Goal: Task Accomplishment & Management: Complete application form

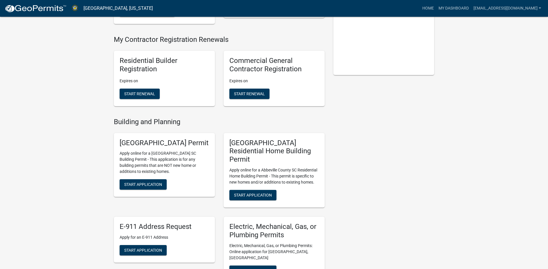
scroll to position [116, 0]
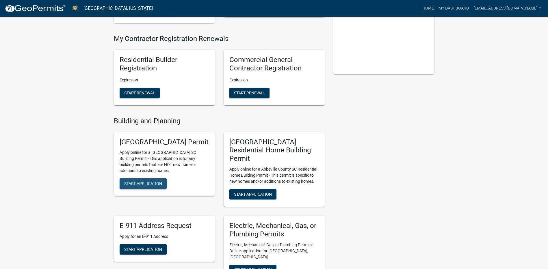
click at [144, 186] on span "Start Application" at bounding box center [143, 183] width 38 height 5
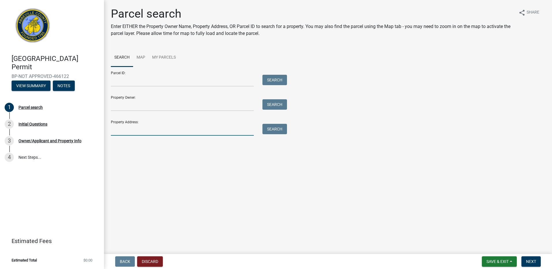
click at [114, 131] on input "Property Address:" at bounding box center [182, 130] width 143 height 12
type input "4029 [PERSON_NAME]"
click at [267, 130] on button "Search" at bounding box center [275, 129] width 25 height 10
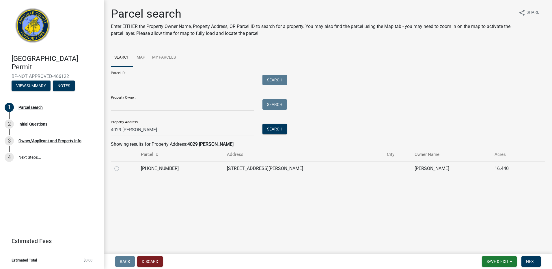
click at [121, 165] on label at bounding box center [121, 165] width 0 height 0
click at [121, 169] on input "radio" at bounding box center [123, 167] width 4 height 4
radio input "true"
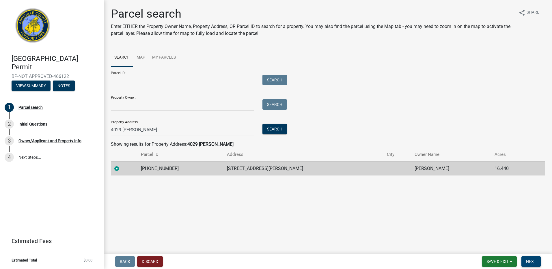
click at [527, 259] on button "Next" at bounding box center [531, 262] width 19 height 10
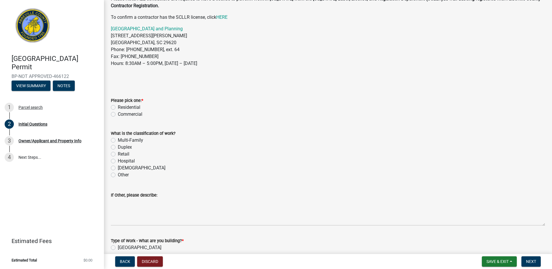
scroll to position [58, 0]
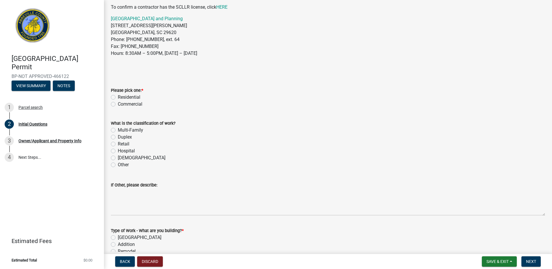
click at [118, 96] on label "Residential" at bounding box center [129, 97] width 23 height 7
click at [118, 96] on input "Residential" at bounding box center [120, 96] width 4 height 4
radio input "true"
click at [118, 165] on label "Other" at bounding box center [123, 164] width 11 height 7
click at [118, 165] on input "Other" at bounding box center [120, 163] width 4 height 4
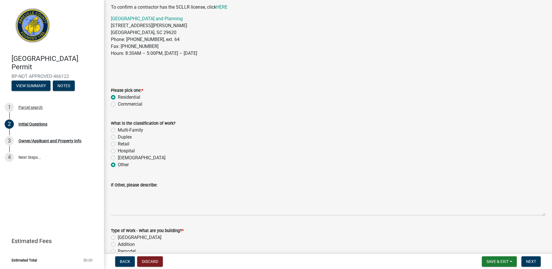
radio input "true"
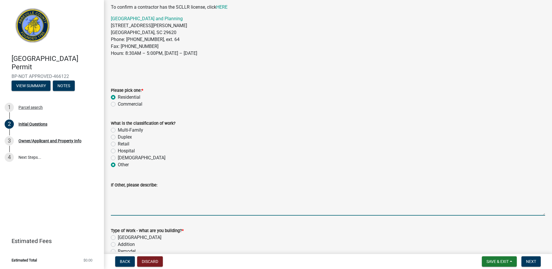
click at [117, 213] on textarea "If Other, please describe:" at bounding box center [328, 202] width 434 height 27
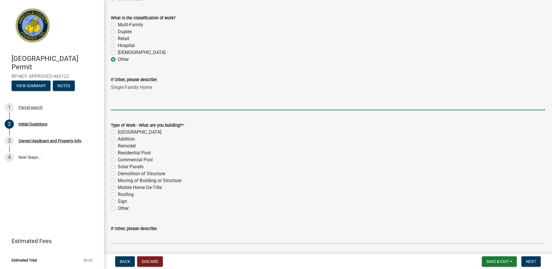
scroll to position [202, 0]
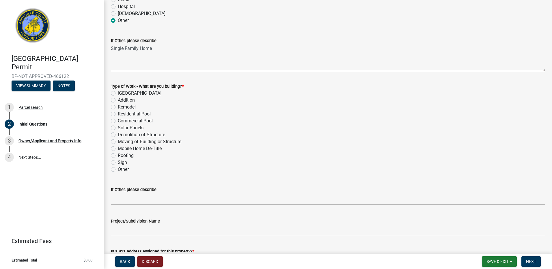
type textarea "Single Family Home"
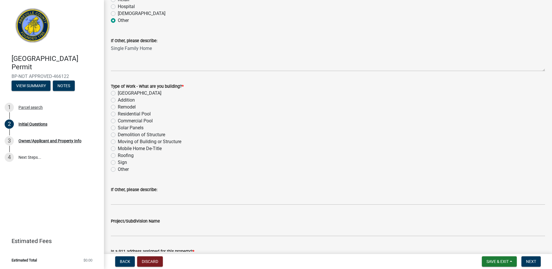
click at [118, 107] on label "Remodel" at bounding box center [127, 107] width 18 height 7
click at [118, 107] on input "Remodel" at bounding box center [120, 106] width 4 height 4
radio input "true"
click at [118, 168] on label "Other" at bounding box center [123, 169] width 11 height 7
click at [118, 168] on input "Other" at bounding box center [120, 168] width 4 height 4
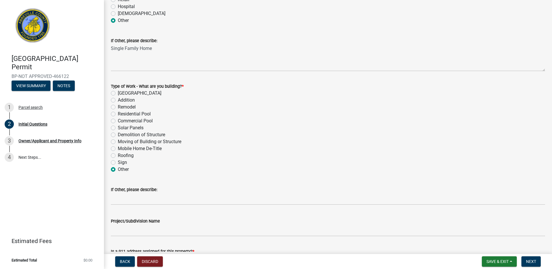
radio input "true"
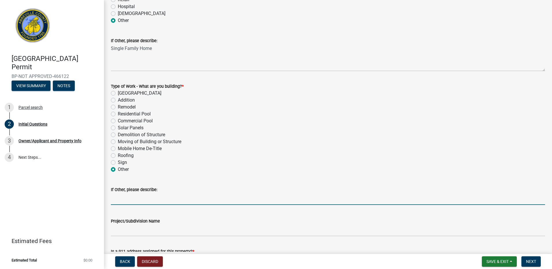
click at [119, 198] on input "If Other, please describe:" at bounding box center [328, 199] width 434 height 12
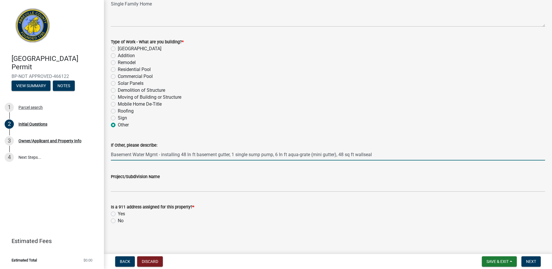
scroll to position [247, 0]
type input "Basement Water Mgmt - installing 48 ln ft basement gutter, 1 single sump pump, …"
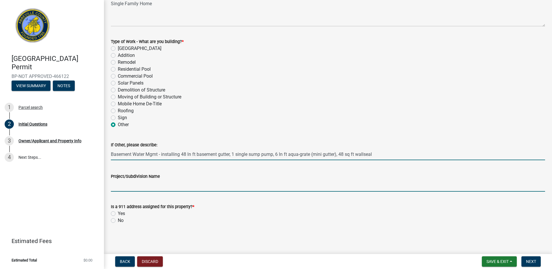
click at [116, 188] on input "Project/Subdivision Name" at bounding box center [328, 186] width 434 height 12
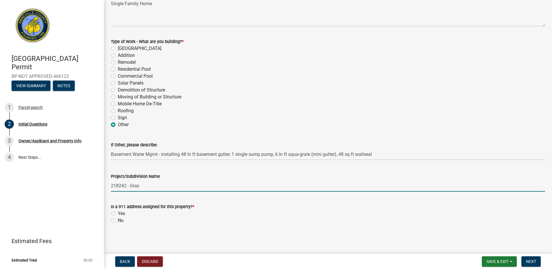
type input "218242 - Gray"
click at [118, 214] on label "Yes" at bounding box center [121, 213] width 7 height 7
click at [118, 214] on input "Yes" at bounding box center [120, 212] width 4 height 4
radio input "true"
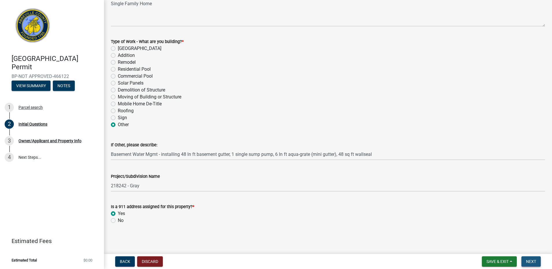
click at [529, 261] on span "Next" at bounding box center [531, 261] width 10 height 5
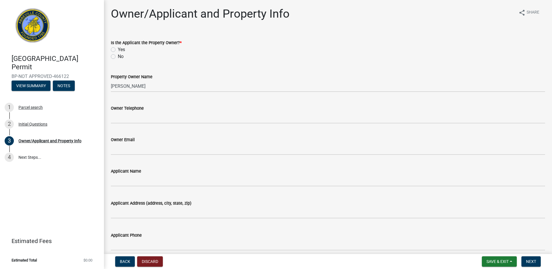
click at [118, 56] on label "No" at bounding box center [121, 56] width 6 height 7
click at [118, 56] on input "No" at bounding box center [120, 55] width 4 height 4
radio input "true"
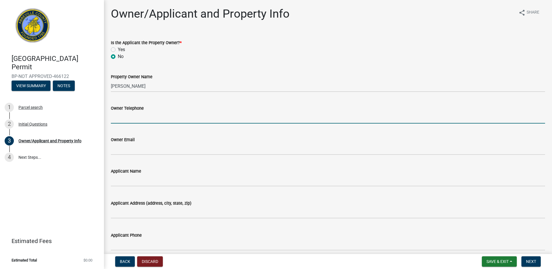
click at [127, 116] on input "Owner Telephone" at bounding box center [328, 118] width 434 height 12
type input "864-942--7790"
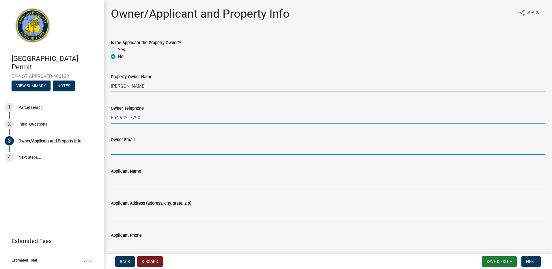
click at [136, 151] on input "Owner Email" at bounding box center [328, 149] width 434 height 12
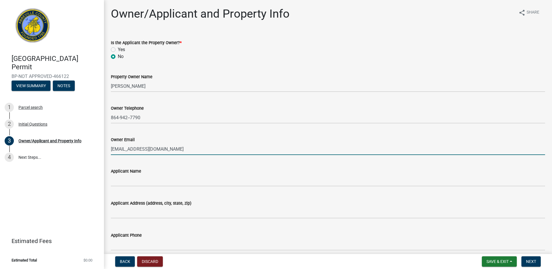
type input "[EMAIL_ADDRESS][DOMAIN_NAME]"
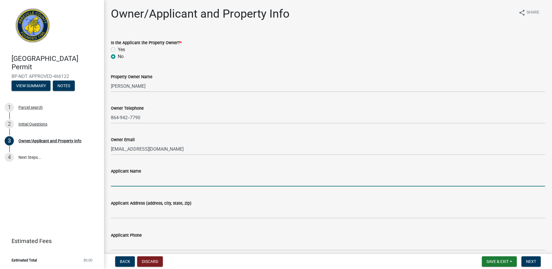
click at [122, 181] on input "Applicant Name" at bounding box center [328, 181] width 434 height 12
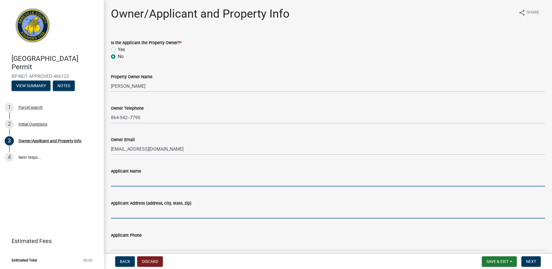
click at [272, 218] on input "Applicant Address (address, city, state, zip)" at bounding box center [328, 213] width 434 height 12
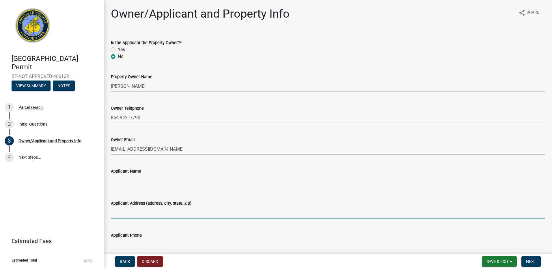
click at [160, 237] on div "Applicant Phone" at bounding box center [328, 235] width 434 height 7
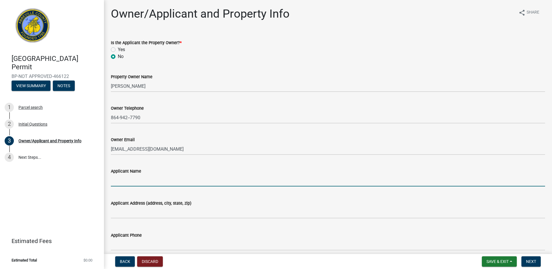
click at [133, 181] on input "Applicant Name" at bounding box center [328, 181] width 434 height 12
type input "JES Columbia dba Mount Valley Foundation Services (Contact: [PERSON_NAME])"
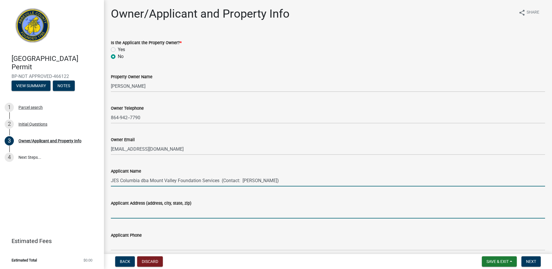
type input "[STREET_ADDRESS]"
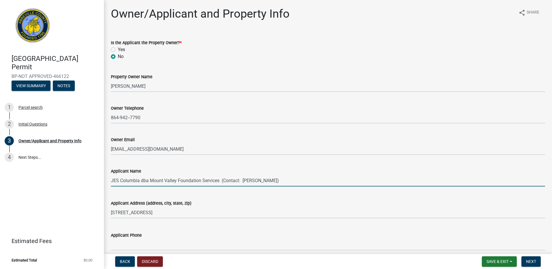
type input "[EMAIL_ADDRESS][DOMAIN_NAME]"
type input "Single Home"
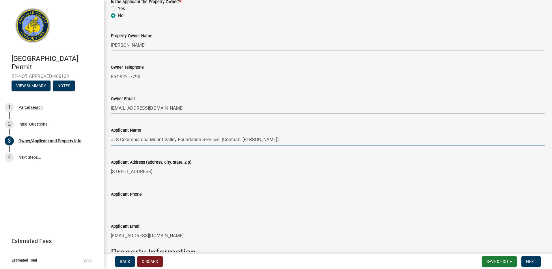
scroll to position [58, 0]
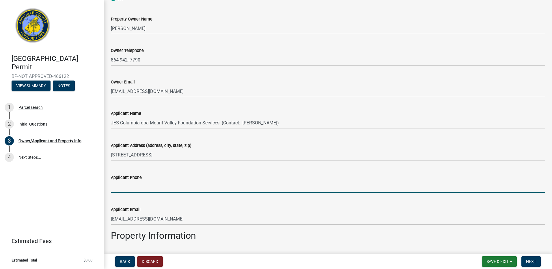
click at [120, 189] on input "Applicant Phone" at bounding box center [328, 187] width 434 height 12
type input "[PHONE_NUMBER]"
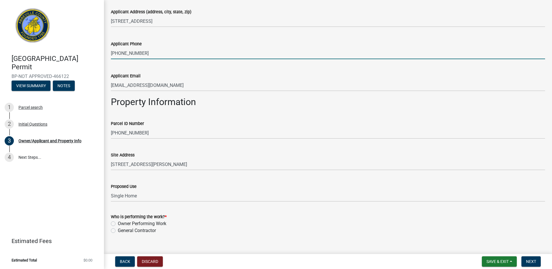
scroll to position [202, 0]
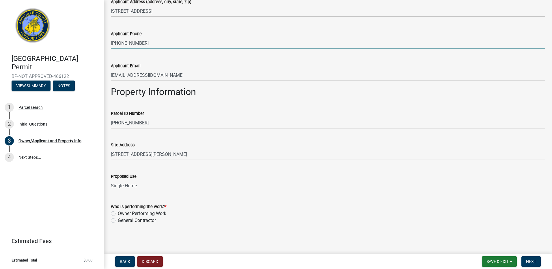
click at [118, 221] on label "General Contractor" at bounding box center [137, 220] width 38 height 7
click at [118, 221] on input "General Contractor" at bounding box center [120, 219] width 4 height 4
radio input "true"
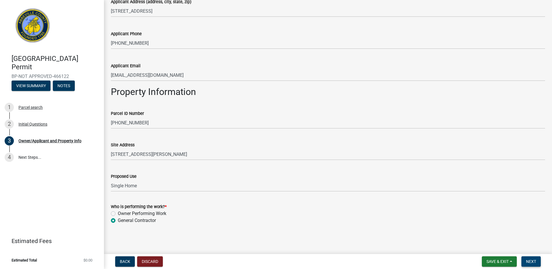
click at [526, 257] on button "Next" at bounding box center [531, 262] width 19 height 10
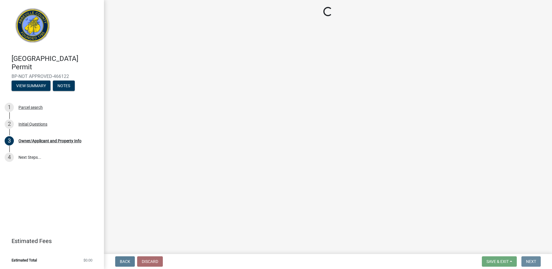
scroll to position [0, 0]
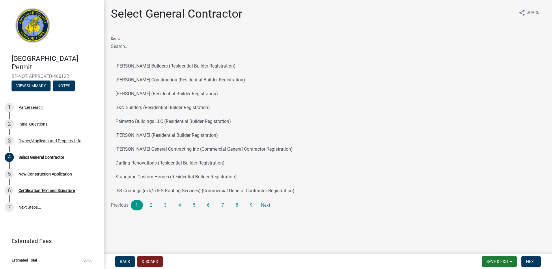
click at [122, 46] on input "Search" at bounding box center [328, 46] width 434 height 12
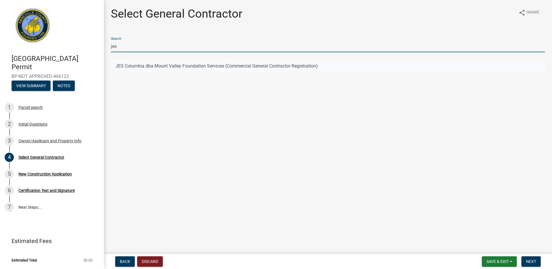
type input "jes"
click at [115, 68] on button "JES Columbia dba Mount Valley Foundation Services (Commercial General Contracto…" at bounding box center [328, 66] width 434 height 14
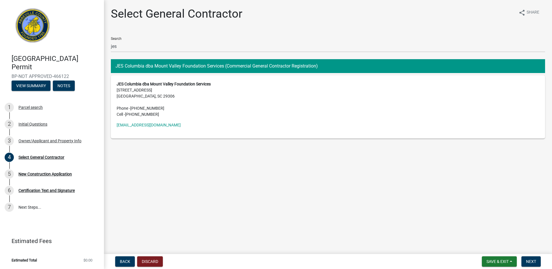
click at [390, 181] on main "Select General Contractor share Share Search jes JES Columbia dba Mount Valley …" at bounding box center [328, 126] width 448 height 252
click at [149, 92] on address "JES Columbia dba Mount Valley Foundation Services [STREET_ADDRESS] Phone - [PHO…" at bounding box center [328, 99] width 423 height 36
click at [528, 261] on span "Next" at bounding box center [531, 261] width 10 height 5
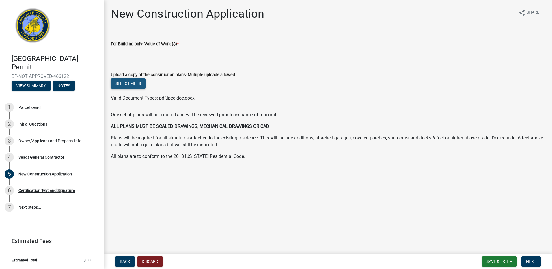
click at [124, 86] on button "Select files" at bounding box center [128, 83] width 35 height 10
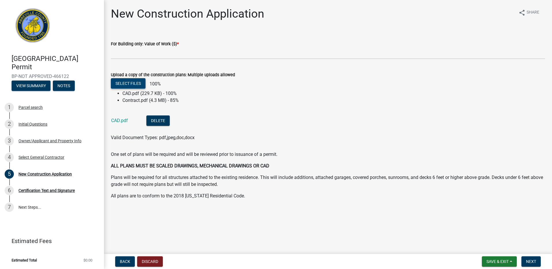
click at [122, 84] on button "Select files" at bounding box center [128, 83] width 35 height 10
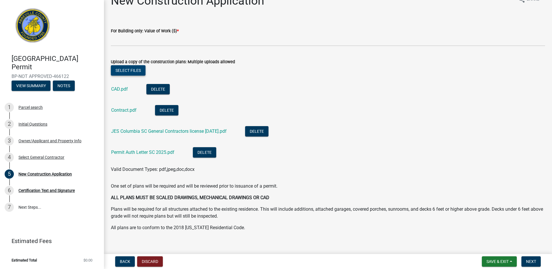
scroll to position [20, 0]
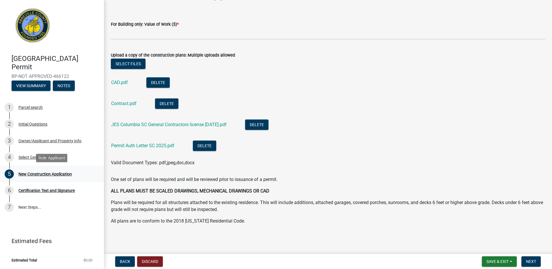
click at [36, 175] on div "New Construction Application" at bounding box center [44, 174] width 53 height 4
click at [31, 157] on div "Select General Contractor" at bounding box center [41, 157] width 46 height 4
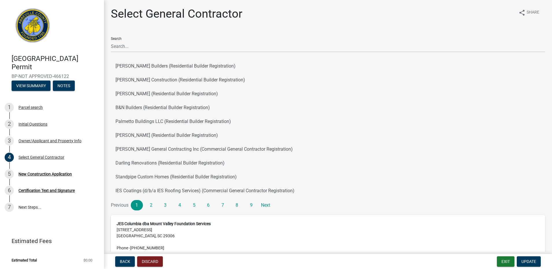
click at [196, 231] on address "JES Columbia dba Mount Valley Foundation Services [STREET_ADDRESS] Phone - [PHO…" at bounding box center [328, 239] width 423 height 36
click at [39, 141] on div "Owner/Applicant and Property Info" at bounding box center [49, 141] width 63 height 4
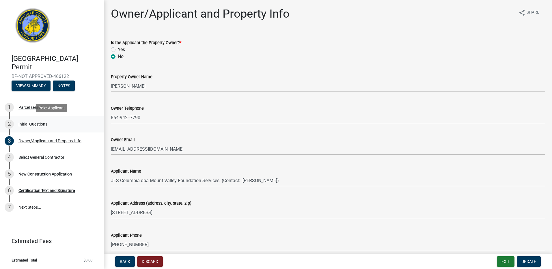
click at [38, 124] on div "Initial Questions" at bounding box center [32, 124] width 29 height 4
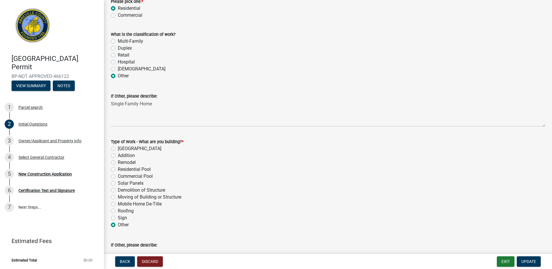
scroll to position [247, 0]
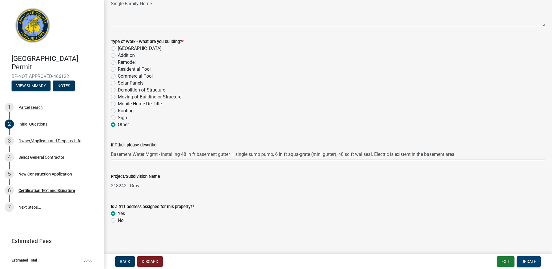
type input "Basement Water Mgmt - installing 48 ln ft basement gutter, 1 single sump pump, …"
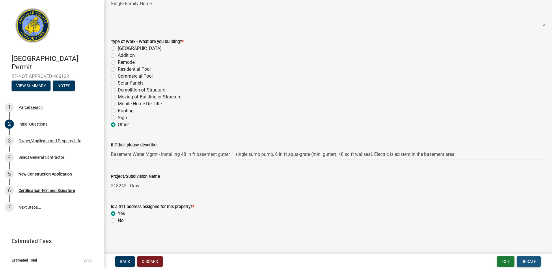
click at [527, 261] on span "Update" at bounding box center [529, 261] width 15 height 5
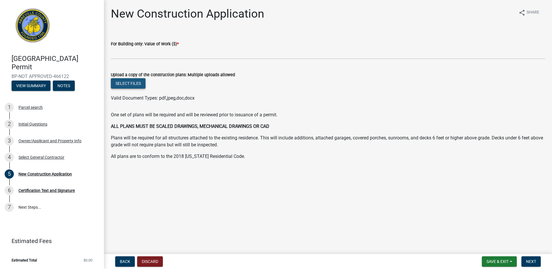
click at [131, 81] on button "Select files" at bounding box center [128, 83] width 35 height 10
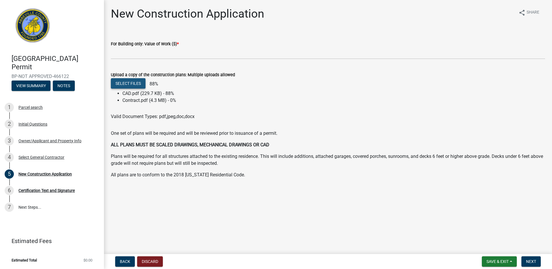
click at [129, 82] on button "Select files" at bounding box center [128, 83] width 35 height 10
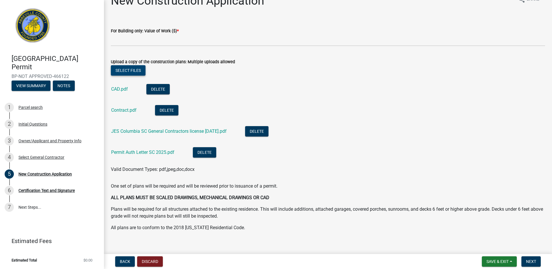
scroll to position [20, 0]
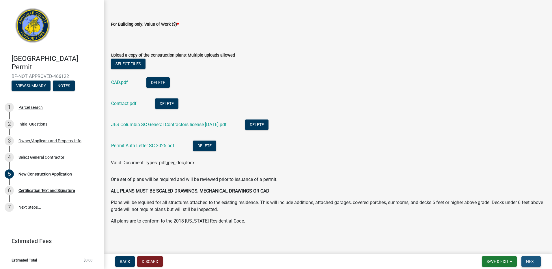
click at [529, 260] on span "Next" at bounding box center [531, 261] width 10 height 5
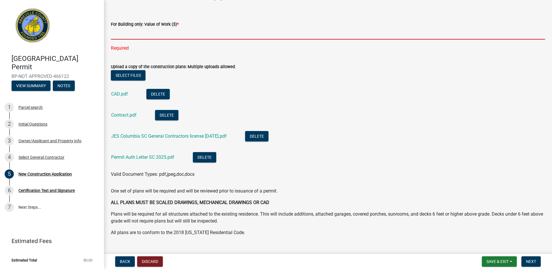
click at [123, 35] on input "text" at bounding box center [328, 34] width 434 height 12
click at [135, 35] on input "text" at bounding box center [328, 34] width 434 height 12
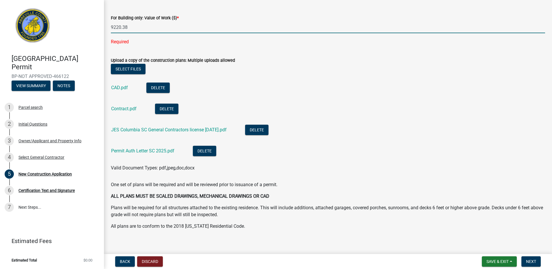
scroll to position [31, 0]
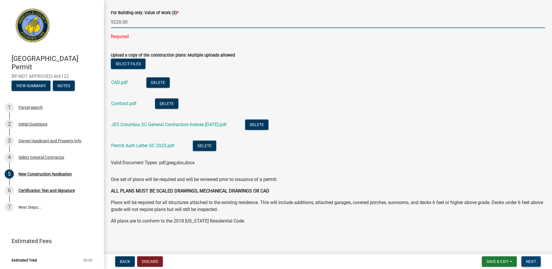
type input "9220"
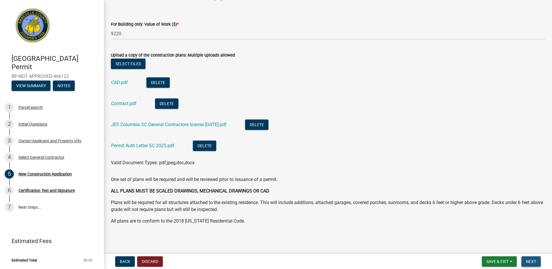
scroll to position [20, 0]
click at [533, 261] on span "Next" at bounding box center [531, 261] width 10 height 5
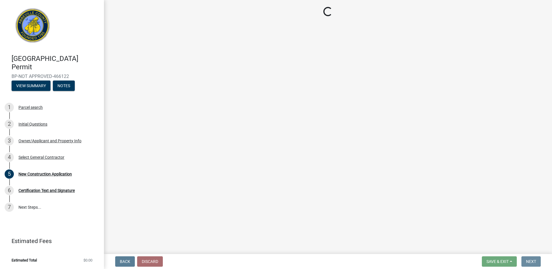
scroll to position [0, 0]
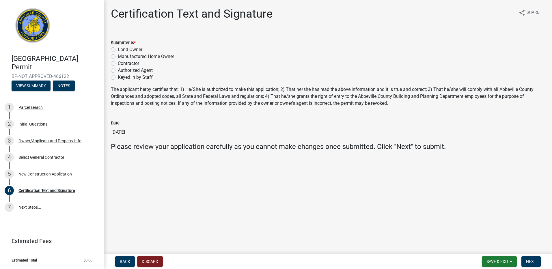
click at [118, 65] on label "Contractor" at bounding box center [128, 63] width 21 height 7
click at [118, 64] on input "Contractor" at bounding box center [120, 62] width 4 height 4
radio input "true"
click at [536, 263] on span "Next" at bounding box center [531, 261] width 10 height 5
